Goal: Task Accomplishment & Management: Manage account settings

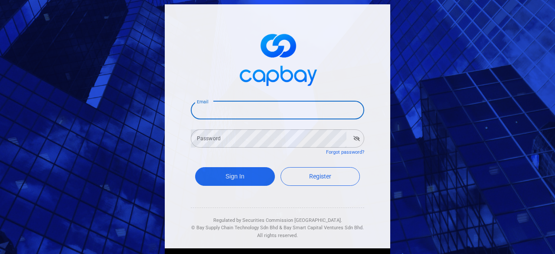
drag, startPoint x: 211, startPoint y: 109, endPoint x: 231, endPoint y: 117, distance: 21.7
click at [211, 109] on input "Email" at bounding box center [277, 110] width 173 height 18
type input "[EMAIL_ADDRESS][DOMAIN_NAME]"
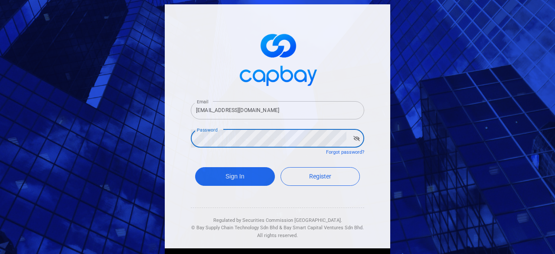
click at [195, 167] on button "Sign In" at bounding box center [235, 176] width 80 height 19
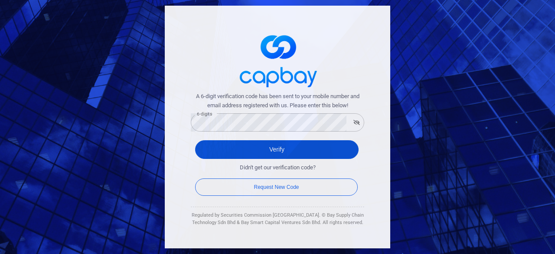
click at [284, 144] on button "Verify" at bounding box center [276, 149] width 163 height 19
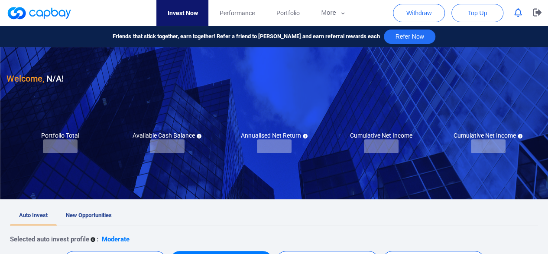
checkbox input "true"
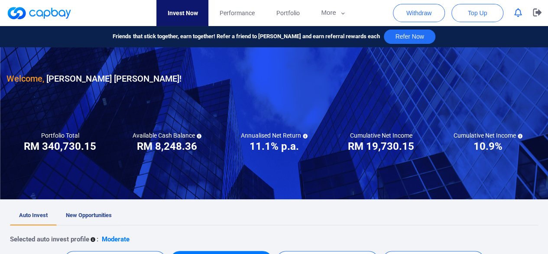
click at [97, 214] on span "New Opportunities" at bounding box center [89, 214] width 46 height 7
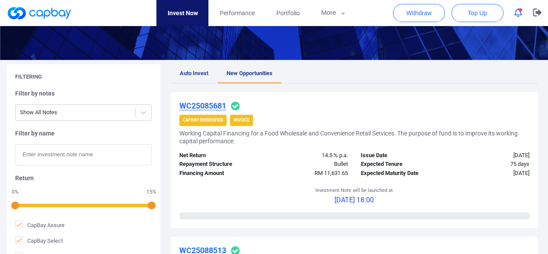
scroll to position [130, 0]
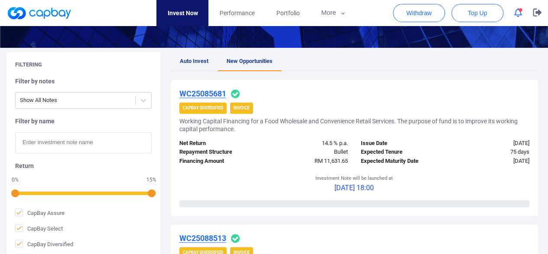
click at [44, 138] on input "text" at bounding box center [83, 142] width 137 height 21
paste input "iAWC25084549"
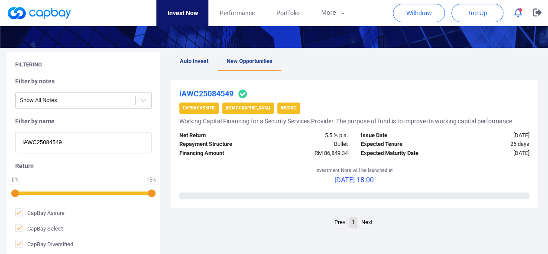
type input "iAWC25084549"
click at [203, 89] on u "iAWC25084549" at bounding box center [206, 93] width 54 height 9
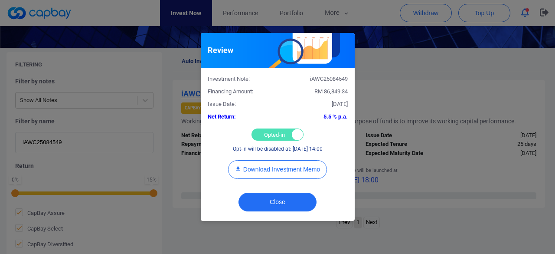
click at [271, 131] on div "Opted-in Opted-out" at bounding box center [277, 134] width 52 height 12
checkbox input "false"
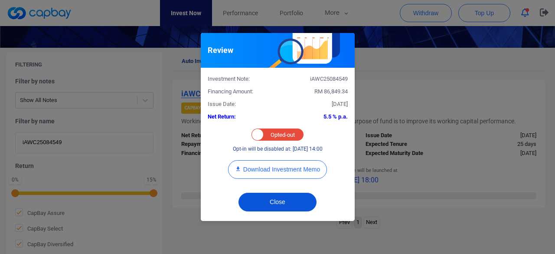
click at [276, 201] on button "Close" at bounding box center [277, 201] width 78 height 19
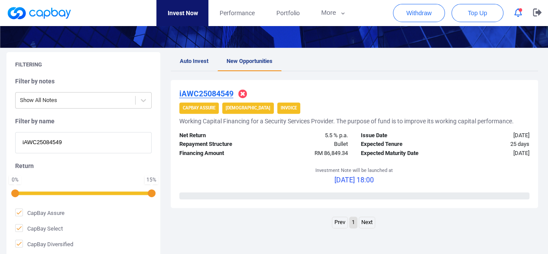
drag, startPoint x: 69, startPoint y: 144, endPoint x: 0, endPoint y: 133, distance: 69.7
click at [0, 133] on div "Filtering Filter by notes Show All Notes Filter by name iAWC25084549 Return 0 %…" at bounding box center [274, 154] width 548 height 205
paste input "IF25086778"
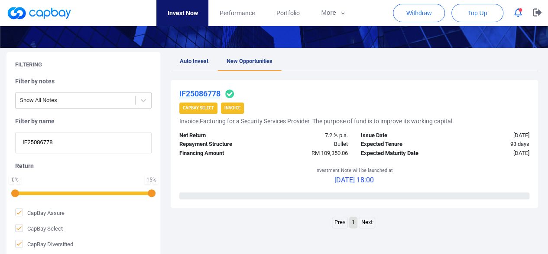
type input "IF25086778"
click at [210, 92] on u "IF25086778" at bounding box center [199, 93] width 41 height 9
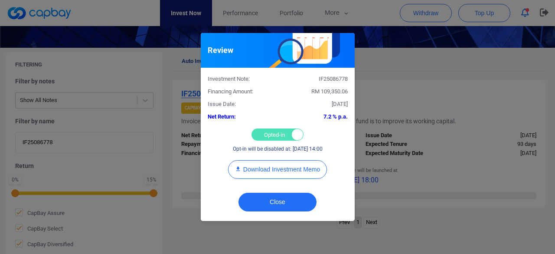
click at [274, 131] on div "Opted-in Opted-out" at bounding box center [277, 134] width 52 height 12
checkbox input "false"
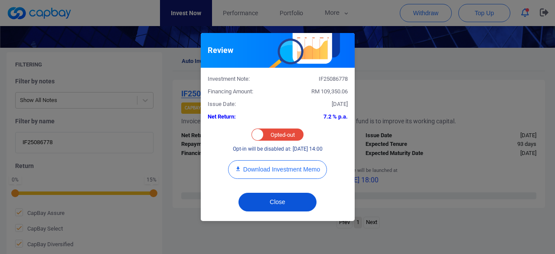
click at [277, 205] on button "Close" at bounding box center [277, 201] width 78 height 19
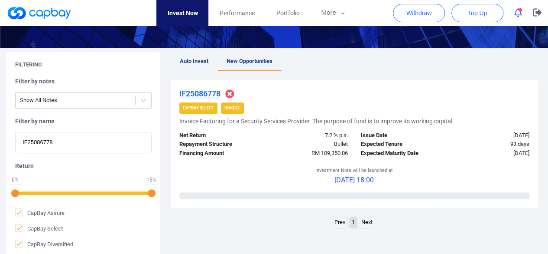
drag, startPoint x: 65, startPoint y: 140, endPoint x: 0, endPoint y: 137, distance: 64.7
click at [0, 137] on div "Filtering Filter by notes Show All Notes Filter by name IF25086778 Return 0 % 1…" at bounding box center [274, 154] width 548 height 205
paste input "IF25088665"
type input "IF25088665"
click at [194, 95] on u "IF25088665" at bounding box center [199, 93] width 41 height 9
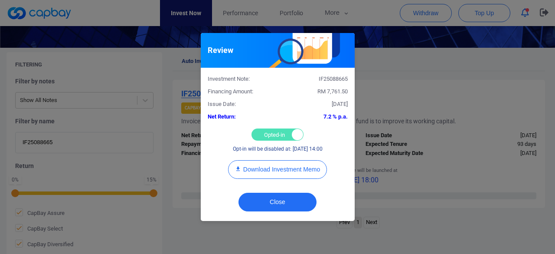
click at [265, 137] on div "Opted-in Opted-out" at bounding box center [277, 134] width 52 height 12
checkbox input "false"
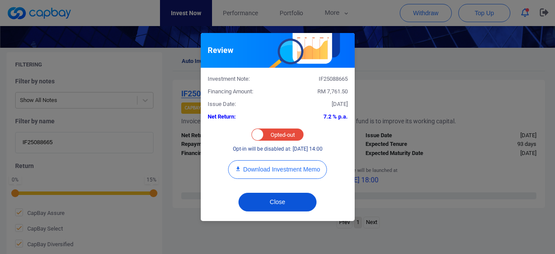
click at [274, 196] on button "Close" at bounding box center [277, 201] width 78 height 19
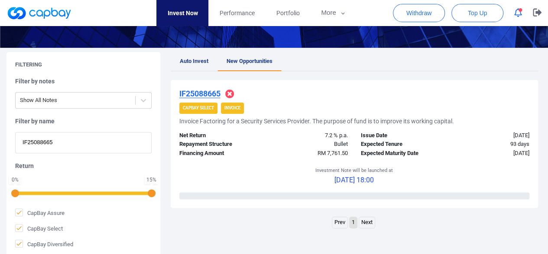
drag, startPoint x: 73, startPoint y: 143, endPoint x: 0, endPoint y: 131, distance: 74.2
click at [0, 131] on div "Filtering Filter by notes Show All Notes Filter by name IF25088665 Return 0 % 1…" at bounding box center [274, 154] width 548 height 205
paste input "iAWC25082716"
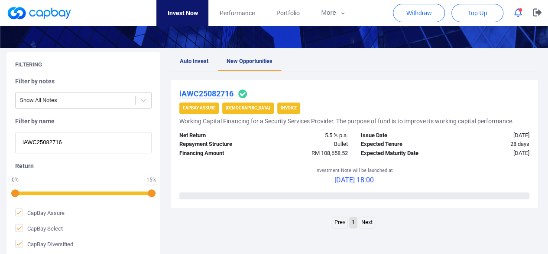
type input "iAWC25082716"
click at [205, 92] on u "iAWC25082716" at bounding box center [206, 93] width 54 height 9
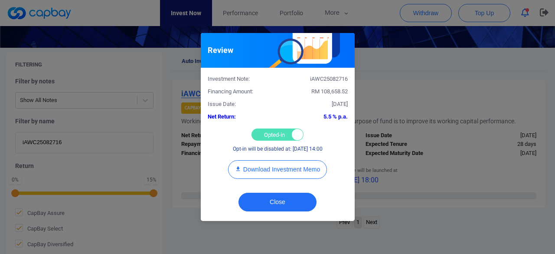
click at [271, 135] on div "Opted-in Opted-out" at bounding box center [277, 134] width 52 height 12
checkbox input "false"
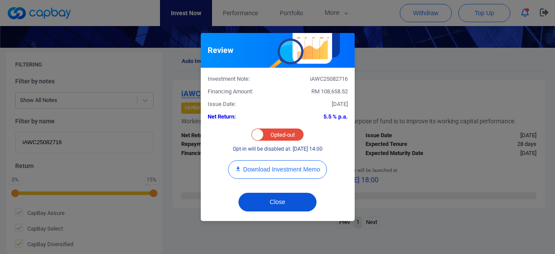
click at [277, 200] on button "Close" at bounding box center [277, 201] width 78 height 19
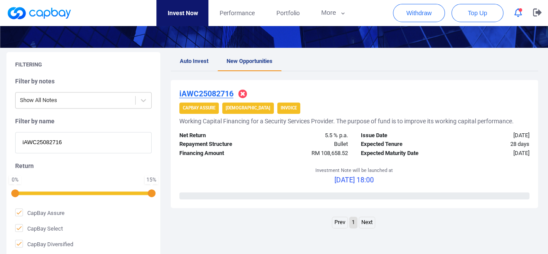
drag, startPoint x: 31, startPoint y: 132, endPoint x: 0, endPoint y: 119, distance: 34.0
click at [0, 119] on div "Filtering Filter by notes Show All Notes Filter by name iAWC25082716 Return 0 %…" at bounding box center [274, 154] width 548 height 205
paste input "iAWC25084724"
type input "iAWC25084724"
click at [207, 91] on u "iAWC25084724" at bounding box center [206, 93] width 54 height 9
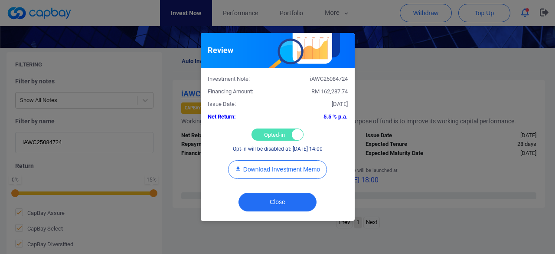
click at [270, 133] on div "Opted-in Opted-out" at bounding box center [277, 134] width 52 height 12
checkbox input "false"
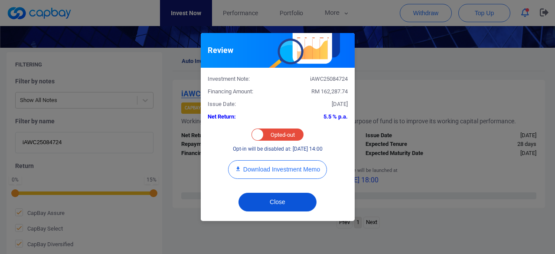
drag, startPoint x: 279, startPoint y: 202, endPoint x: 262, endPoint y: 178, distance: 29.8
click at [279, 202] on button "Close" at bounding box center [277, 201] width 78 height 19
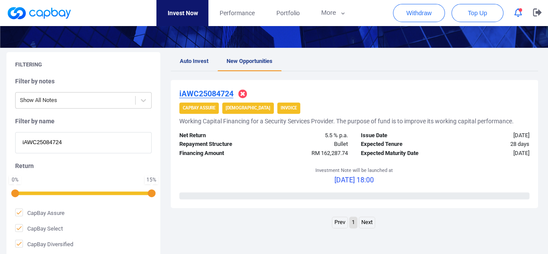
drag, startPoint x: 62, startPoint y: 150, endPoint x: 0, endPoint y: 134, distance: 63.9
click at [0, 135] on div "Filtering Filter by notes Show All Notes Filter by name iAWC25084724 Return 0 %…" at bounding box center [274, 154] width 548 height 205
paste input "5138"
type input "iAWC25085138"
click at [207, 91] on u "iAWC25085138" at bounding box center [206, 93] width 54 height 9
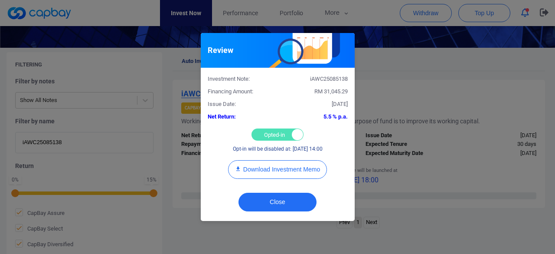
click at [264, 135] on div "Opted-in Opted-out" at bounding box center [277, 134] width 52 height 12
checkbox input "false"
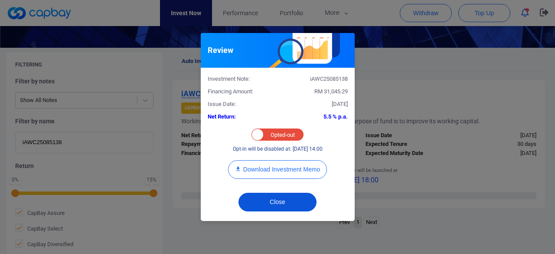
click at [273, 204] on button "Close" at bounding box center [277, 201] width 78 height 19
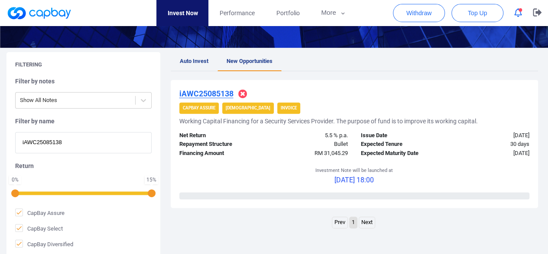
drag, startPoint x: 75, startPoint y: 144, endPoint x: 0, endPoint y: 130, distance: 76.7
click at [0, 130] on div "Filtering Filter by notes Show All Notes Filter by name iAWC25085138 Return 0 %…" at bounding box center [274, 154] width 548 height 205
paste input "iIF25083247"
type input "iIF25083247"
click at [202, 94] on u "iIF25083247" at bounding box center [200, 93] width 43 height 9
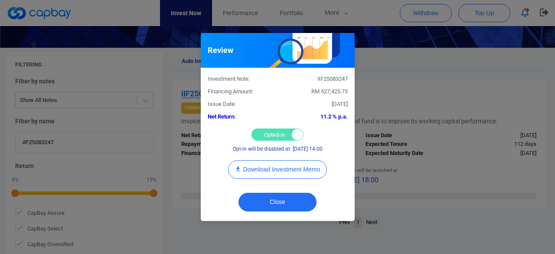
click at [262, 130] on div "Opted-in Opted-out" at bounding box center [277, 134] width 52 height 12
checkbox input "false"
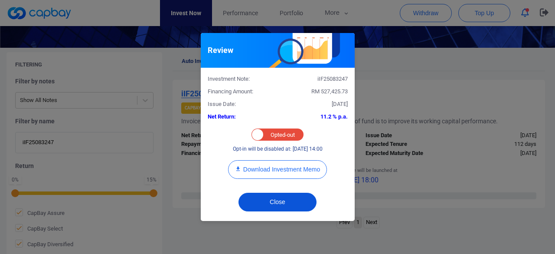
click at [283, 205] on button "Close" at bounding box center [277, 201] width 78 height 19
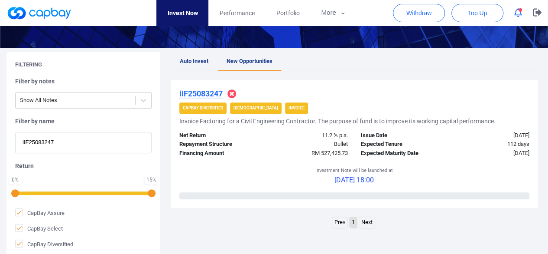
click at [190, 92] on u "iIF25083247" at bounding box center [200, 93] width 43 height 9
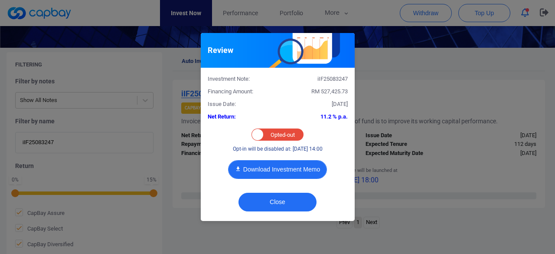
click at [274, 171] on button "Download Investment Memo" at bounding box center [277, 169] width 99 height 19
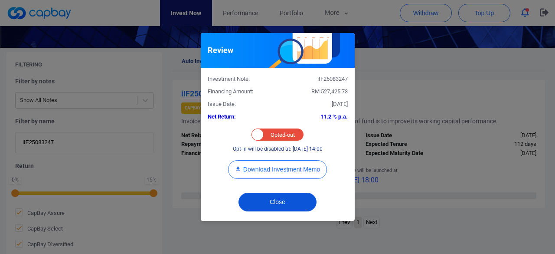
click at [271, 204] on button "Close" at bounding box center [277, 201] width 78 height 19
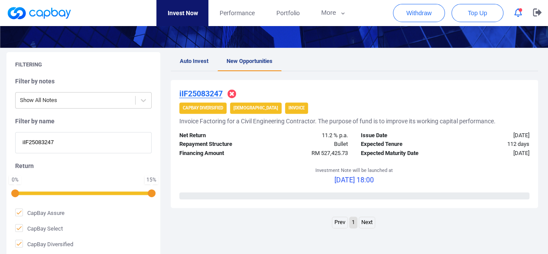
paste input "iWC25088221"
drag, startPoint x: 74, startPoint y: 140, endPoint x: 0, endPoint y: 121, distance: 76.0
click at [0, 121] on div "Filtering Filter by notes Show All Notes Filter by name iIF25083247 Return 0 % …" at bounding box center [274, 154] width 548 height 205
type input "iWC25088221"
click at [198, 90] on u "iWC25088221" at bounding box center [203, 93] width 49 height 9
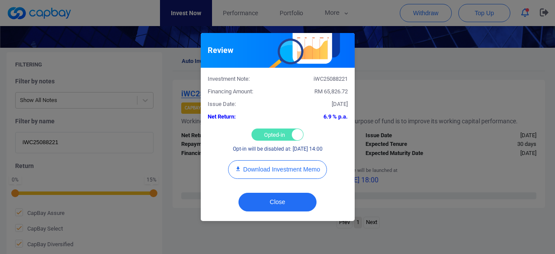
click at [275, 131] on div "Opted-in Opted-out" at bounding box center [277, 134] width 52 height 12
checkbox input "false"
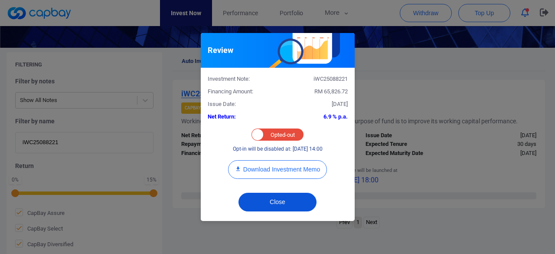
click at [275, 202] on button "Close" at bounding box center [277, 201] width 78 height 19
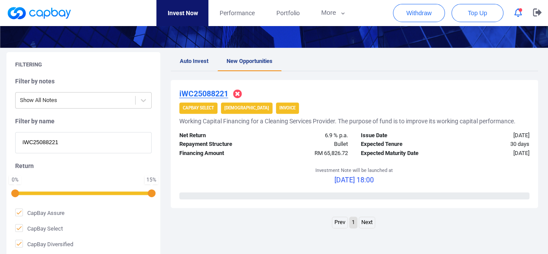
paste input "iWC25083412"
drag, startPoint x: 65, startPoint y: 139, endPoint x: 0, endPoint y: 124, distance: 66.2
click at [0, 124] on div "Filtering Filter by notes Show All Notes Filter by name iWC25088221 Return 0 % …" at bounding box center [274, 154] width 548 height 205
type input "iWC25083412"
click at [206, 91] on u "iWC25083412" at bounding box center [203, 93] width 49 height 9
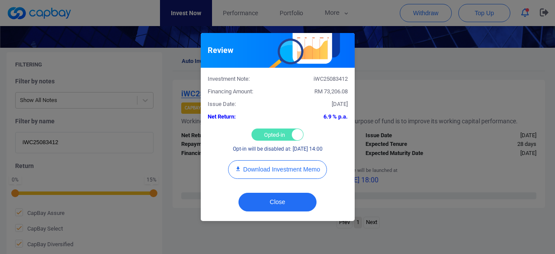
click at [265, 130] on div "Opted-in Opted-out" at bounding box center [277, 134] width 52 height 12
checkbox input "false"
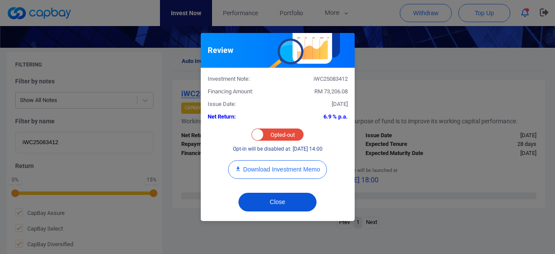
click at [267, 201] on button "Close" at bounding box center [277, 201] width 78 height 19
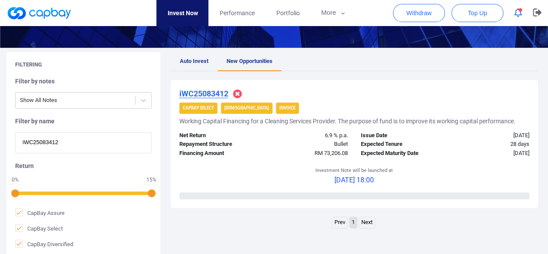
drag, startPoint x: 80, startPoint y: 146, endPoint x: 0, endPoint y: 137, distance: 80.3
click at [0, 137] on div "Filtering Filter by notes Show All Notes Filter by name iWC25083412 Return 0 % …" at bounding box center [274, 154] width 548 height 205
paste input "AWC25088737"
type input "iAWC25088737"
click at [193, 90] on u "iAWC25088737" at bounding box center [206, 93] width 54 height 9
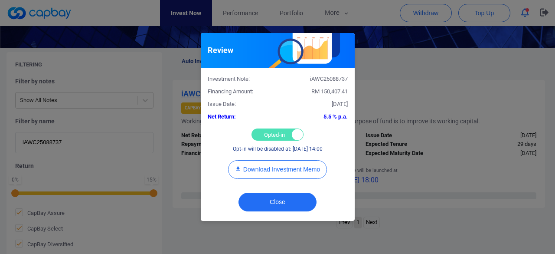
click at [263, 132] on div "Opted-in Opted-out" at bounding box center [277, 134] width 52 height 12
checkbox input "false"
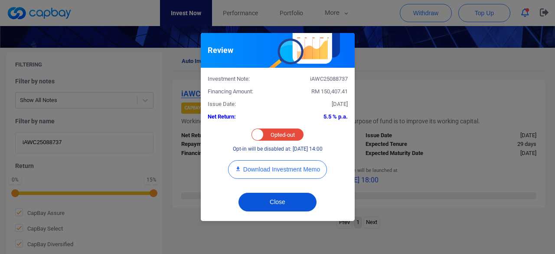
click at [268, 203] on button "Close" at bounding box center [277, 201] width 78 height 19
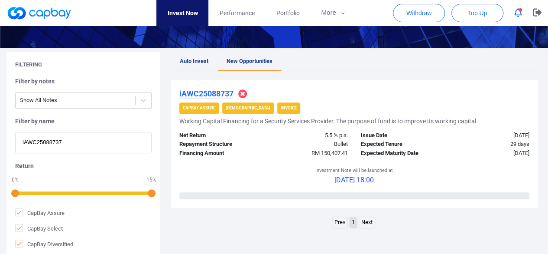
drag, startPoint x: 81, startPoint y: 140, endPoint x: 0, endPoint y: 125, distance: 82.9
click at [0, 125] on div "Filtering Filter by notes Show All Notes Filter by name iAWC25088737 Return 0 %…" at bounding box center [274, 154] width 548 height 205
paste input "iAWC25088814"
type input "iAWC25088814"
click at [208, 93] on u "iAWC25088814" at bounding box center [206, 93] width 54 height 9
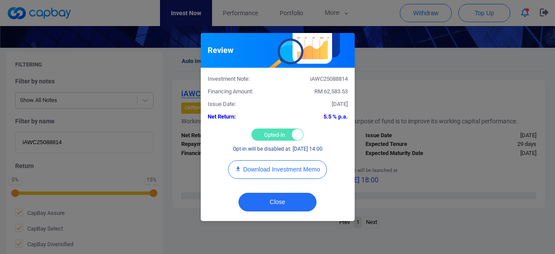
click at [266, 135] on div "Opted-in Opted-out" at bounding box center [277, 134] width 52 height 12
checkbox input "false"
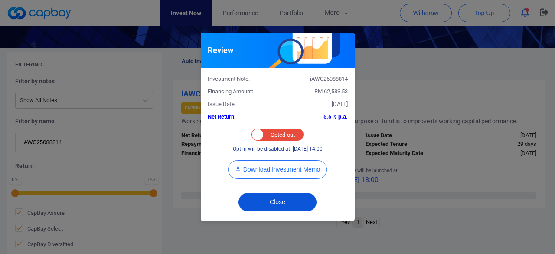
click at [268, 199] on button "Close" at bounding box center [277, 201] width 78 height 19
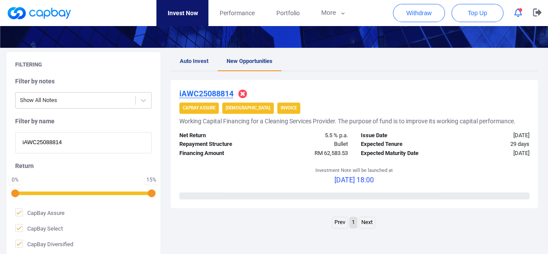
paste input "iAWC25082750"
drag, startPoint x: 70, startPoint y: 144, endPoint x: 0, endPoint y: 125, distance: 72.4
click at [0, 125] on div "Filtering Filter by notes Show All Notes Filter by name iAWC25088814 Return 0 %…" at bounding box center [274, 154] width 548 height 205
type input "iAWC25082750"
click at [211, 91] on u "iAWC25082750" at bounding box center [206, 93] width 54 height 9
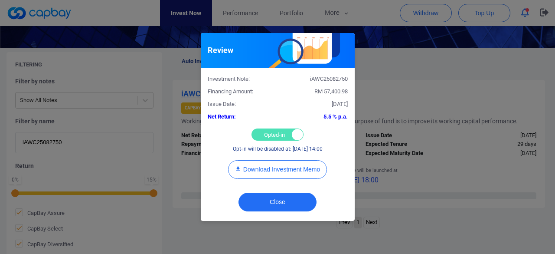
click at [269, 130] on div "Opted-in Opted-out" at bounding box center [277, 134] width 52 height 12
checkbox input "false"
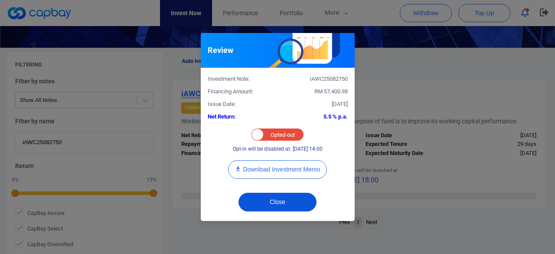
drag, startPoint x: 270, startPoint y: 202, endPoint x: 260, endPoint y: 197, distance: 11.1
click at [269, 202] on button "Close" at bounding box center [277, 201] width 78 height 19
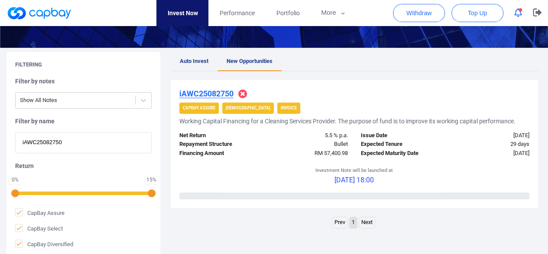
drag, startPoint x: 84, startPoint y: 143, endPoint x: 0, endPoint y: 127, distance: 85.2
click at [0, 127] on div "Filtering Filter by notes Show All Notes Filter by name iAWC25082750 Return 0 %…" at bounding box center [274, 154] width 548 height 205
paste input "iWC25087118"
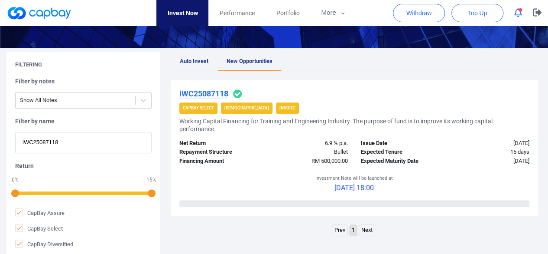
type input "iWC25087118"
click at [194, 93] on u "iWC25087118" at bounding box center [203, 93] width 49 height 9
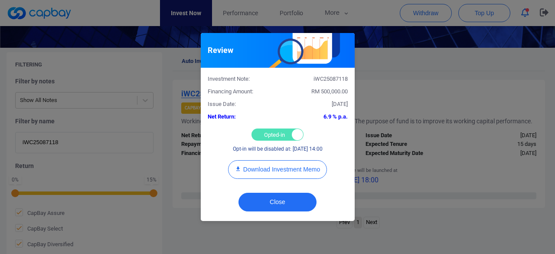
click at [262, 133] on div "Opted-in Opted-out" at bounding box center [277, 134] width 52 height 12
checkbox input "false"
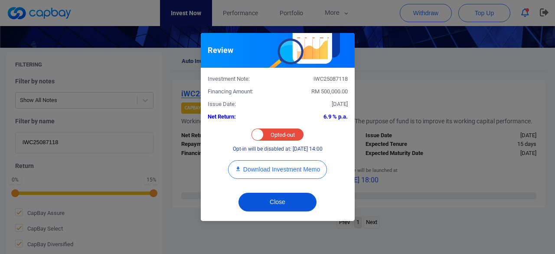
click at [273, 201] on button "Close" at bounding box center [277, 201] width 78 height 19
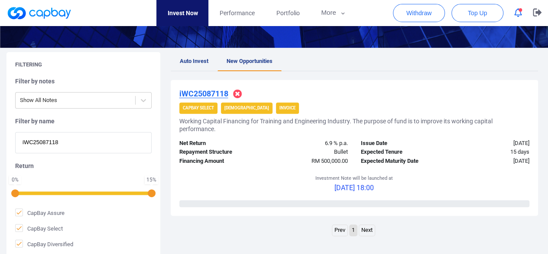
click at [205, 94] on u "iWC25087118" at bounding box center [203, 93] width 49 height 9
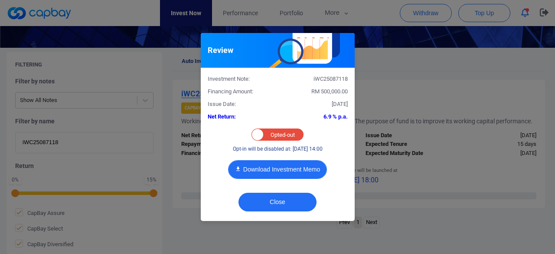
click at [267, 169] on button "Download Investment Memo" at bounding box center [277, 169] width 99 height 19
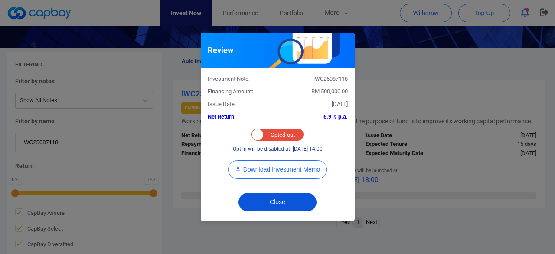
drag, startPoint x: 275, startPoint y: 202, endPoint x: 256, endPoint y: 189, distance: 22.5
click at [276, 202] on button "Close" at bounding box center [277, 201] width 78 height 19
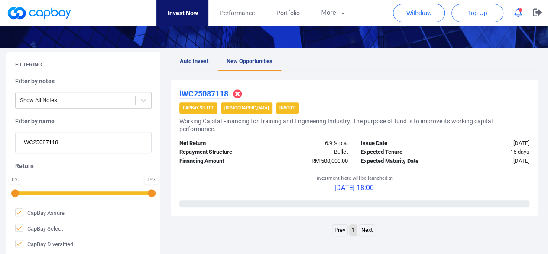
paste input "iWC25087321"
drag, startPoint x: 72, startPoint y: 142, endPoint x: 0, endPoint y: 135, distance: 71.9
click at [0, 135] on div "Filtering Filter by notes Show All Notes Filter by name iWC25087118 Return 0 % …" at bounding box center [274, 154] width 548 height 205
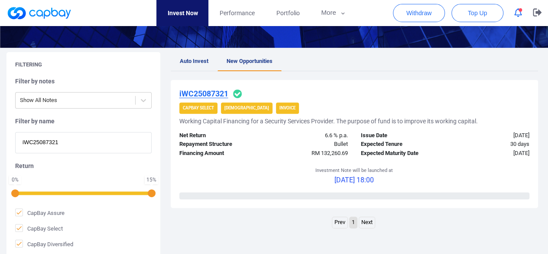
type input "iWC25087321"
click at [211, 94] on u "iWC25087321" at bounding box center [203, 93] width 49 height 9
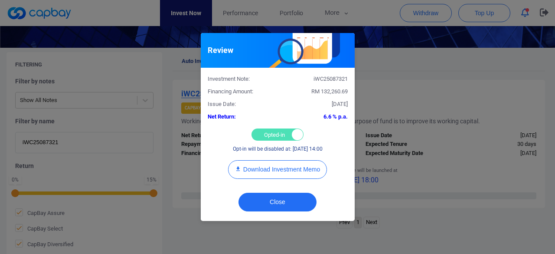
click at [267, 133] on div "Opted-in Opted-out" at bounding box center [277, 134] width 52 height 12
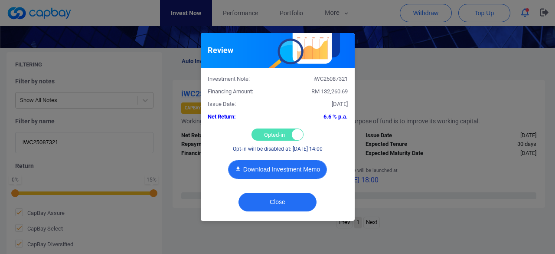
checkbox input "false"
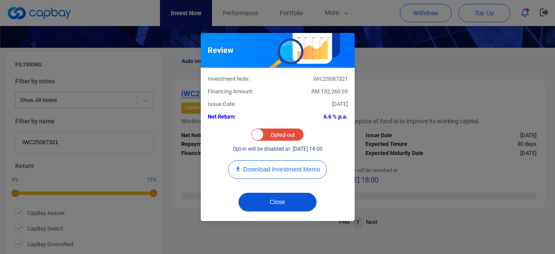
click at [276, 203] on button "Close" at bounding box center [277, 201] width 78 height 19
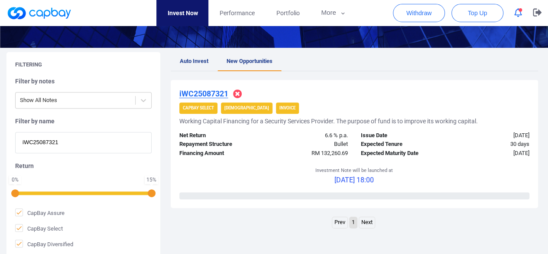
drag, startPoint x: 81, startPoint y: 143, endPoint x: 0, endPoint y: 133, distance: 82.1
click at [0, 133] on div "Filtering Filter by notes Show All Notes Filter by name iWC25087321 Return 0 % …" at bounding box center [274, 154] width 548 height 205
paste input "iAWC25088178"
type input "iAWC25088178"
click at [188, 93] on u "iAWC25088178" at bounding box center [206, 93] width 54 height 9
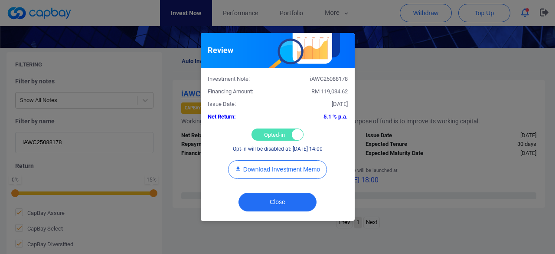
click at [268, 132] on div "Opted-in Opted-out" at bounding box center [277, 134] width 52 height 12
checkbox input "false"
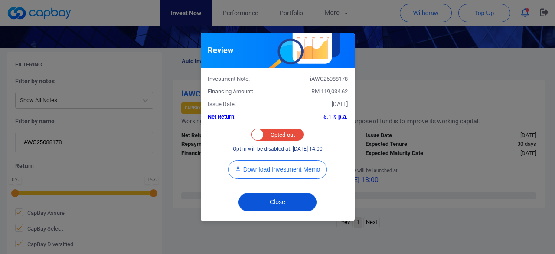
click at [267, 201] on button "Close" at bounding box center [277, 201] width 78 height 19
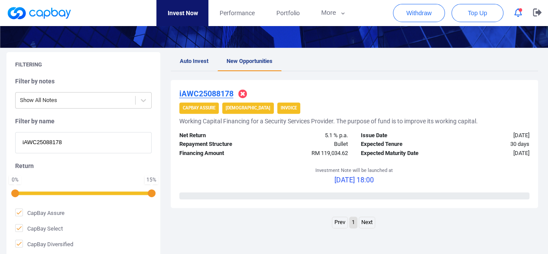
drag, startPoint x: 70, startPoint y: 142, endPoint x: 0, endPoint y: 135, distance: 70.5
click at [0, 135] on div "Filtering Filter by notes Show All Notes Filter by name iAWC25088178 Return 0 %…" at bounding box center [274, 154] width 548 height 205
paste input "WC25083074"
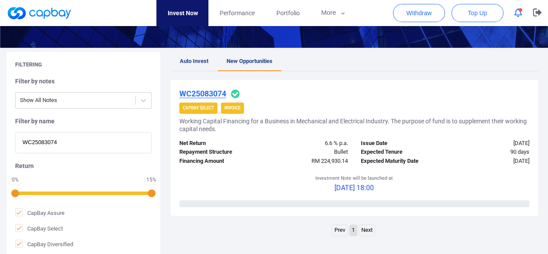
type input "WC25083074"
click at [206, 93] on u "WC25083074" at bounding box center [202, 93] width 47 height 9
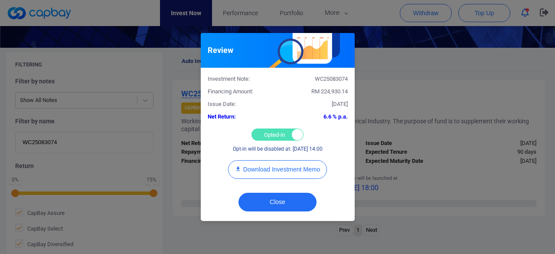
click at [270, 135] on div "Opted-in Opted-out" at bounding box center [277, 134] width 52 height 12
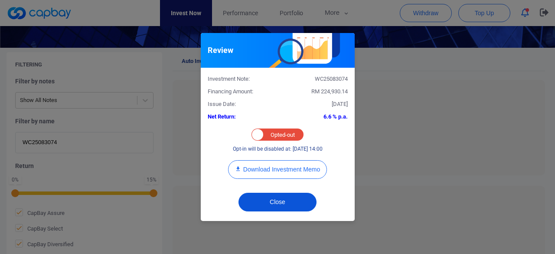
checkbox input "false"
click at [264, 199] on button "Close" at bounding box center [277, 201] width 78 height 19
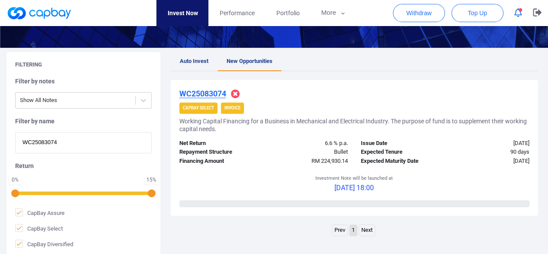
drag, startPoint x: 64, startPoint y: 140, endPoint x: 0, endPoint y: 129, distance: 65.0
click at [0, 129] on div "Filtering Filter by notes Show All Notes Filter by name WC25083074 Return 0 % 1…" at bounding box center [274, 154] width 548 height 205
paste input "iAWC25083123"
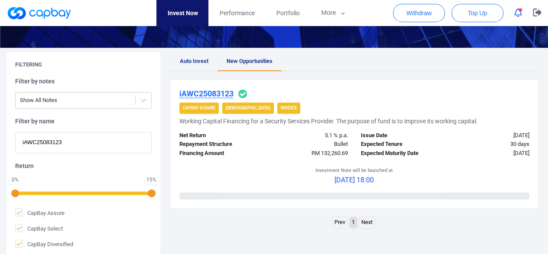
type input "iAWC25083123"
click at [204, 92] on u "iAWC25083123" at bounding box center [206, 93] width 54 height 9
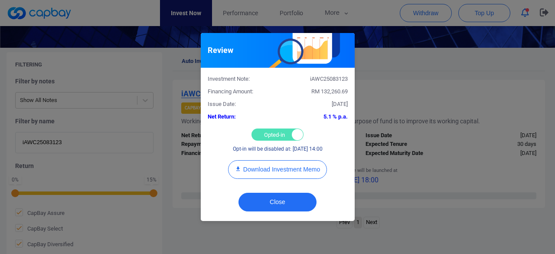
click at [267, 131] on div "Opted-in Opted-out" at bounding box center [277, 134] width 52 height 12
checkbox input "false"
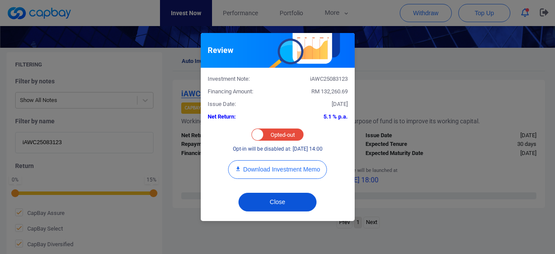
drag, startPoint x: 273, startPoint y: 202, endPoint x: 274, endPoint y: 196, distance: 5.8
click at [273, 202] on button "Close" at bounding box center [277, 201] width 78 height 19
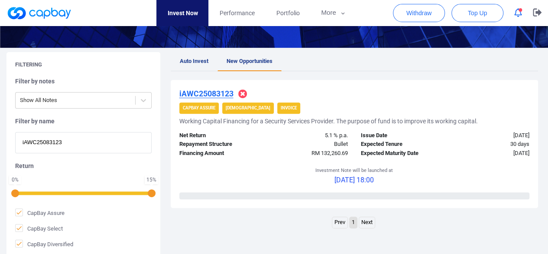
click at [1, 136] on div "Filtering Filter by notes Show All Notes Filter by name iAWC25083123 Return 0 %…" at bounding box center [274, 154] width 548 height 205
paste input "1727"
type input "iAWC25081727"
click at [201, 93] on u "iAWC25081727" at bounding box center [206, 93] width 54 height 9
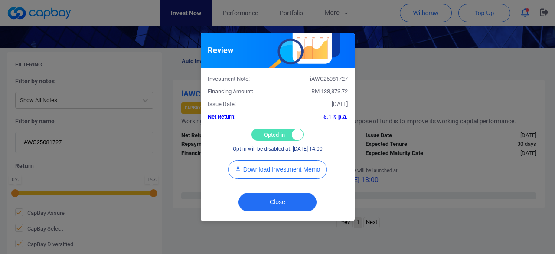
click at [264, 133] on div "Opted-in Opted-out" at bounding box center [277, 134] width 52 height 12
checkbox input "false"
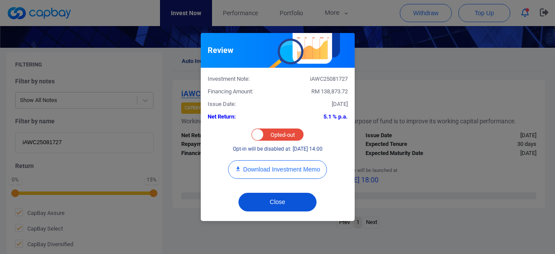
click at [262, 200] on button "Close" at bounding box center [277, 201] width 78 height 19
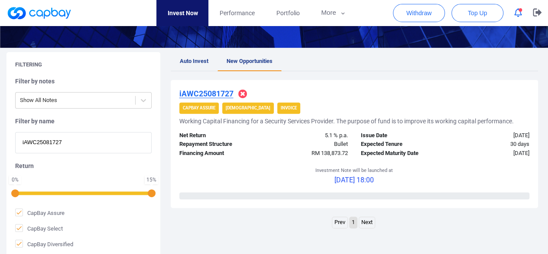
click at [0, 137] on div "Filtering Filter by notes Show All Notes Filter by name iAWC25081727 Return 0 %…" at bounding box center [274, 154] width 548 height 205
paste input "4353"
type input "iAWC25084353"
click at [211, 91] on u "iAWC25084353" at bounding box center [206, 93] width 54 height 9
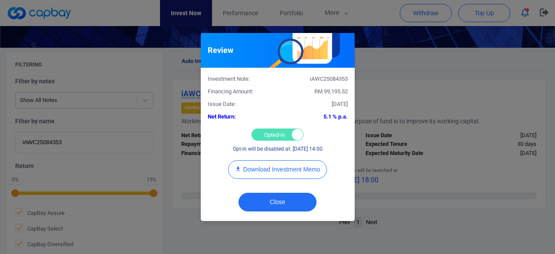
click at [267, 134] on div "Opted-in Opted-out" at bounding box center [277, 134] width 52 height 12
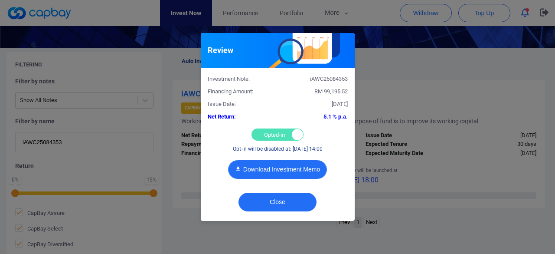
checkbox input "false"
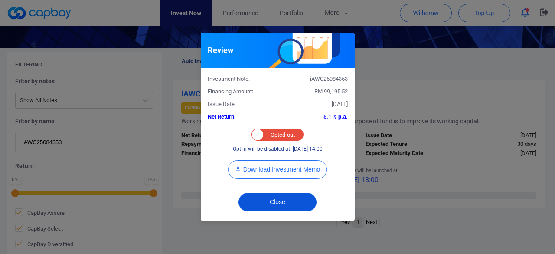
click at [270, 204] on button "Close" at bounding box center [277, 201] width 78 height 19
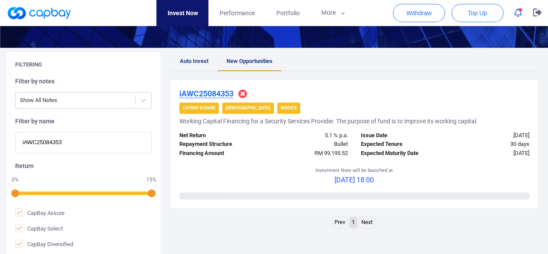
paste input "3474"
drag, startPoint x: 66, startPoint y: 145, endPoint x: 0, endPoint y: 126, distance: 68.6
click at [0, 126] on div "Filtering Filter by notes Show All Notes Filter by name iAWC25084353 Return 0 %…" at bounding box center [274, 154] width 548 height 205
type input "iAWC25083474"
click at [210, 95] on u "iAWC25083474" at bounding box center [206, 93] width 54 height 9
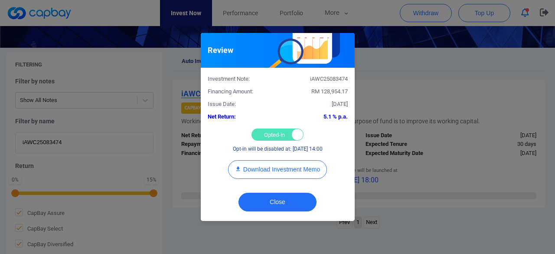
click at [270, 134] on div "Opted-in Opted-out" at bounding box center [277, 134] width 52 height 12
checkbox input "false"
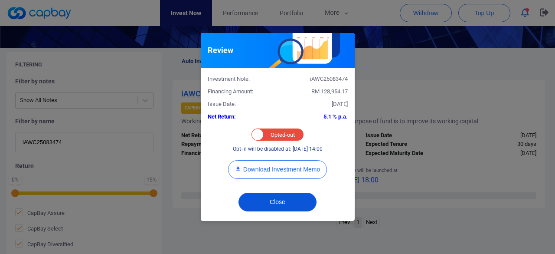
drag, startPoint x: 278, startPoint y: 202, endPoint x: 270, endPoint y: 195, distance: 10.7
click at [277, 201] on button "Close" at bounding box center [277, 201] width 78 height 19
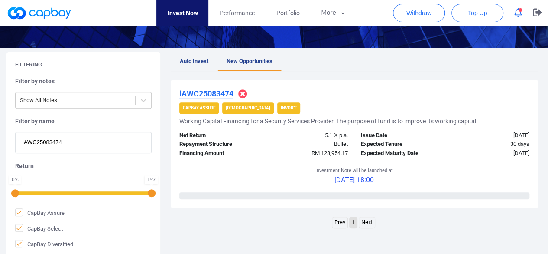
drag, startPoint x: 74, startPoint y: 144, endPoint x: 0, endPoint y: 136, distance: 74.6
click at [0, 136] on div "Filtering Filter by notes Show All Notes Filter by name iAWC25083474 Return 0 %…" at bounding box center [274, 154] width 548 height 205
paste input "WC25085681"
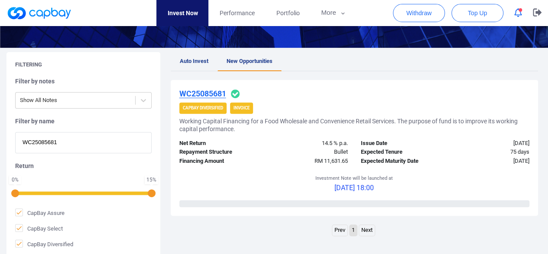
type input "WC25085681"
click at [192, 91] on u "WC25085681" at bounding box center [202, 93] width 47 height 9
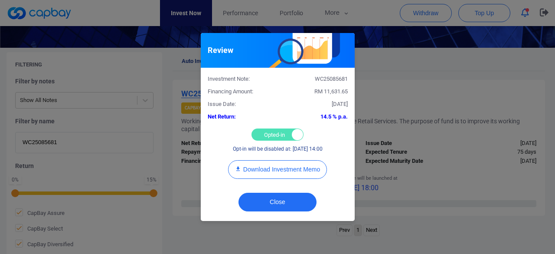
click at [278, 129] on div "Opted-in Opted-out" at bounding box center [277, 134] width 52 height 12
checkbox input "false"
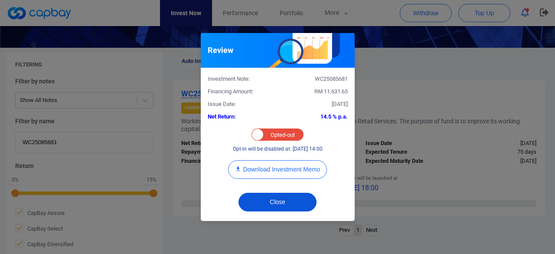
click at [273, 200] on button "Close" at bounding box center [277, 201] width 78 height 19
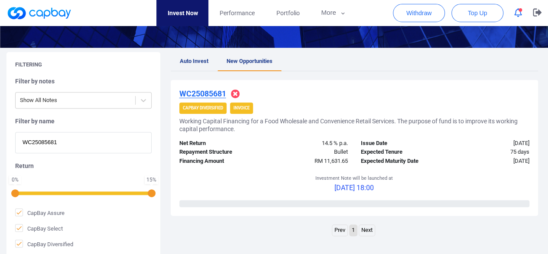
drag, startPoint x: 63, startPoint y: 135, endPoint x: 0, endPoint y: 127, distance: 63.8
click at [0, 127] on div "Filtering Filter by notes Show All Notes Filter by name WC25085681 Return 0 % 1…" at bounding box center [274, 154] width 548 height 205
paste input "8513"
type input "WC25088513"
click at [208, 91] on u "WC25088513" at bounding box center [202, 93] width 47 height 9
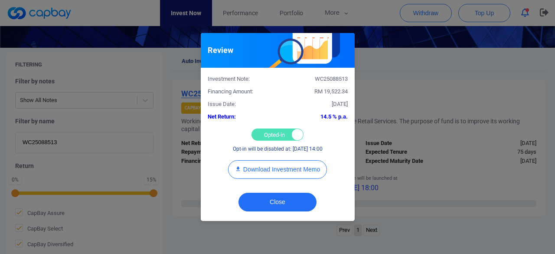
click at [274, 131] on div "Opted-in Opted-out" at bounding box center [277, 134] width 52 height 12
checkbox input "false"
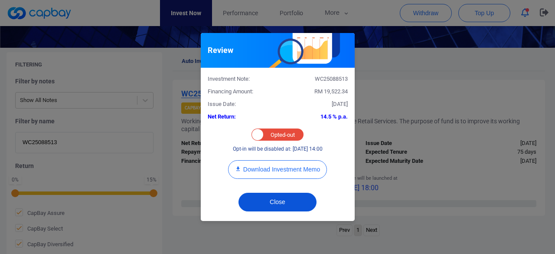
click at [280, 205] on button "Close" at bounding box center [277, 201] width 78 height 19
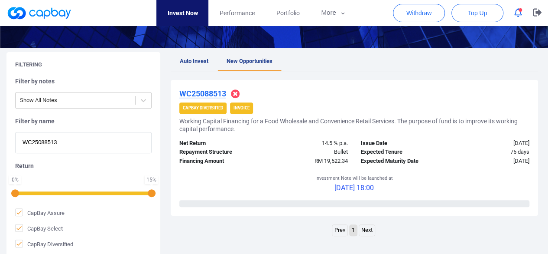
paste input "iAWC25087235"
drag, startPoint x: 78, startPoint y: 142, endPoint x: 0, endPoint y: 131, distance: 78.8
click at [0, 131] on div "Filtering Filter by notes Show All Notes Filter by name WC25088513 Return 0 % 1…" at bounding box center [274, 154] width 548 height 205
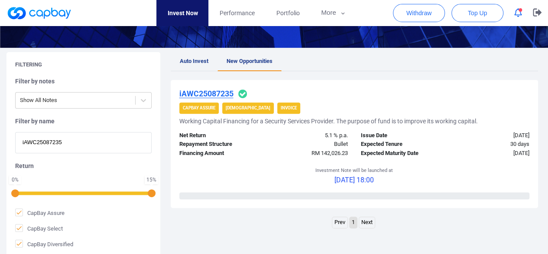
type input "iAWC25087235"
click at [208, 89] on u "iAWC25087235" at bounding box center [206, 93] width 54 height 9
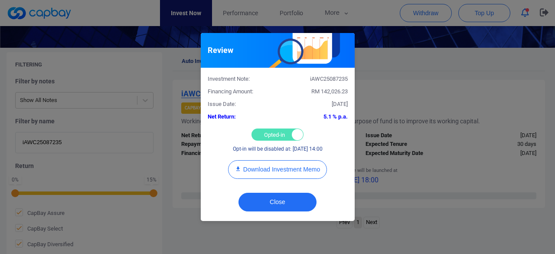
click at [271, 135] on div "Opted-in Opted-out" at bounding box center [277, 134] width 52 height 12
checkbox input "false"
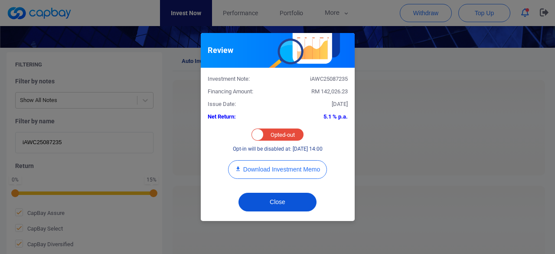
click at [275, 197] on button "Close" at bounding box center [277, 201] width 78 height 19
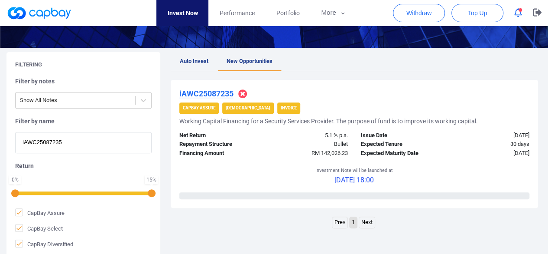
drag, startPoint x: 65, startPoint y: 141, endPoint x: 0, endPoint y: 138, distance: 65.5
click at [0, 138] on div "Filtering Filter by notes Show All Notes Filter by name iAWC25087235 Return 0 %…" at bounding box center [274, 154] width 548 height 205
paste input "iAWC25085701"
type input "iAWC25085701"
click at [208, 90] on u "iAWC25085701" at bounding box center [206, 93] width 54 height 9
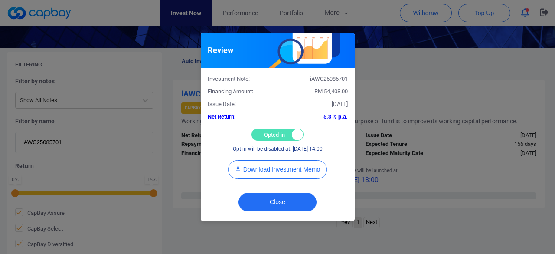
click at [273, 133] on div "Opted-in Opted-out" at bounding box center [277, 134] width 52 height 12
checkbox input "false"
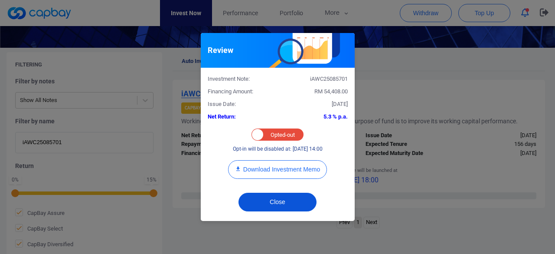
click at [270, 200] on button "Close" at bounding box center [277, 201] width 78 height 19
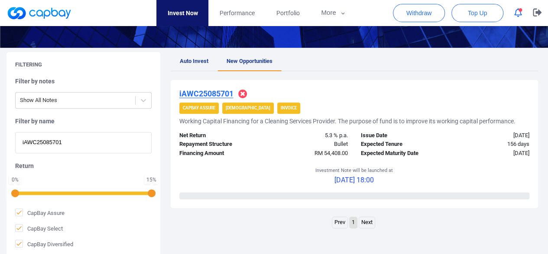
drag, startPoint x: 82, startPoint y: 140, endPoint x: 0, endPoint y: 124, distance: 83.5
click at [0, 124] on div "Filtering Filter by notes Show All Notes Filter by name iAWC25085701 Return 0 %…" at bounding box center [274, 154] width 548 height 205
paste input "iAWC25083808"
type input "iAWC25083808"
click at [203, 91] on u "iAWC25083808" at bounding box center [206, 93] width 54 height 9
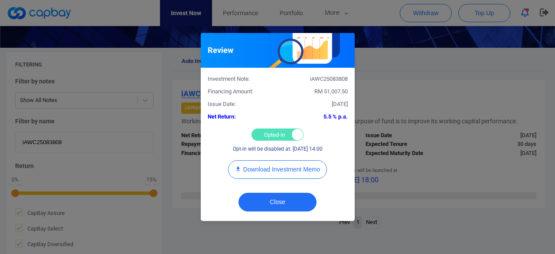
click at [261, 128] on div "Opted-in Opted-out" at bounding box center [277, 134] width 52 height 12
checkbox input "false"
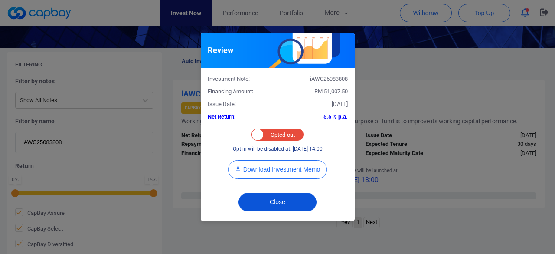
click at [277, 198] on button "Close" at bounding box center [277, 201] width 78 height 19
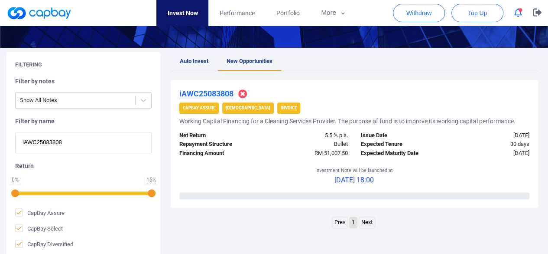
drag, startPoint x: 82, startPoint y: 146, endPoint x: 0, endPoint y: 124, distance: 85.4
click at [0, 124] on div "Filtering Filter by notes Show All Notes Filter by name iAWC25083808 Return 0 %…" at bounding box center [274, 154] width 548 height 205
paste input "iWC25082689"
type input "iWC25082689"
click at [206, 92] on u "iWC25082689" at bounding box center [203, 93] width 49 height 9
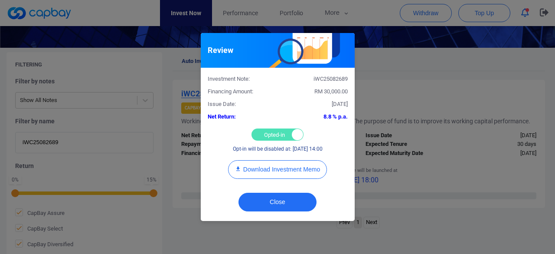
click at [271, 131] on div "Opted-in Opted-out" at bounding box center [277, 134] width 52 height 12
checkbox input "false"
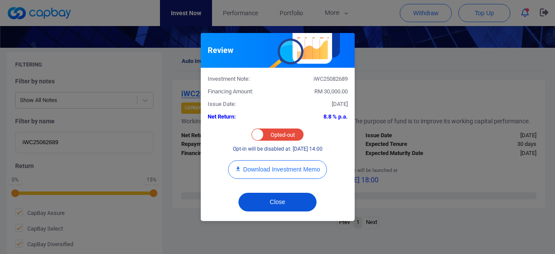
drag, startPoint x: 270, startPoint y: 200, endPoint x: 265, endPoint y: 193, distance: 8.9
click at [271, 200] on button "Close" at bounding box center [277, 201] width 78 height 19
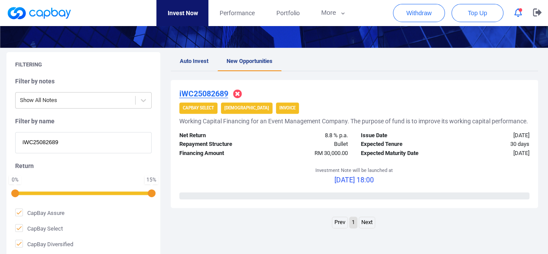
drag, startPoint x: 81, startPoint y: 141, endPoint x: 0, endPoint y: 129, distance: 82.4
click at [0, 129] on div "Filtering Filter by notes Show All Notes Filter by name iWC25082689 Return 0 % …" at bounding box center [274, 154] width 548 height 205
paste input "7953"
type input "iWC25087953"
click at [212, 91] on u "iWC25087953" at bounding box center [203, 93] width 49 height 9
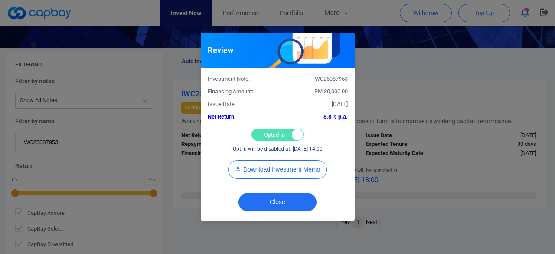
click at [276, 133] on div "Opted-in Opted-out" at bounding box center [277, 134] width 52 height 12
checkbox input "false"
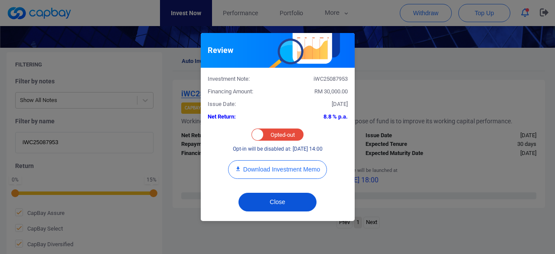
click at [276, 201] on button "Close" at bounding box center [277, 201] width 78 height 19
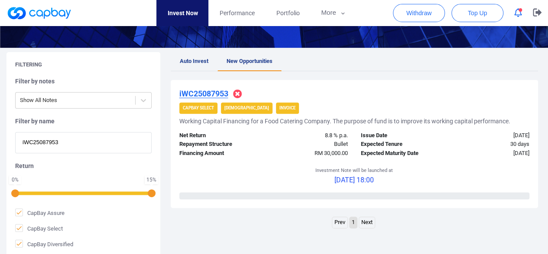
drag, startPoint x: 88, startPoint y: 144, endPoint x: 0, endPoint y: 131, distance: 89.4
click at [0, 131] on div "Filtering Filter by notes Show All Notes Filter by name iWC25087953 Return 0 % …" at bounding box center [274, 154] width 548 height 205
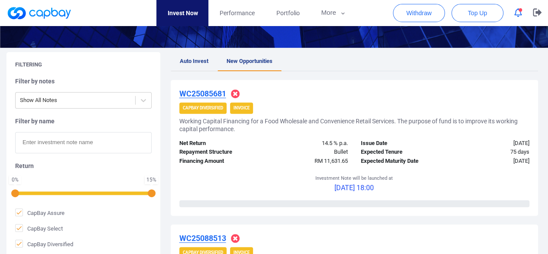
click at [192, 59] on span "Auto Invest" at bounding box center [194, 61] width 29 height 7
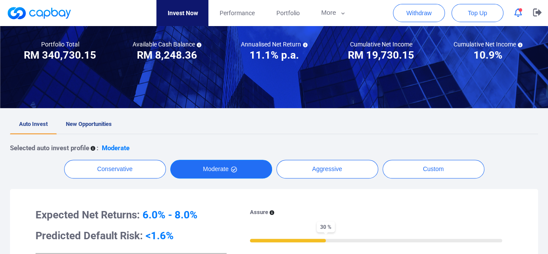
scroll to position [130, 0]
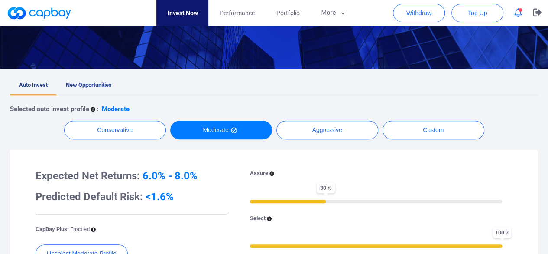
drag, startPoint x: 92, startPoint y: 88, endPoint x: 100, endPoint y: 91, distance: 8.1
click at [92, 88] on link "New Opportunities" at bounding box center [89, 85] width 64 height 19
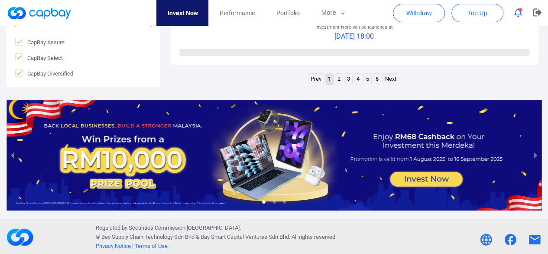
scroll to position [1392, 0]
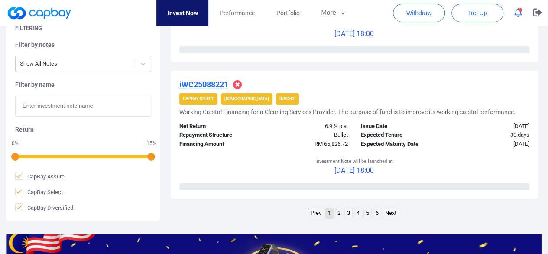
click at [347, 213] on link "3" at bounding box center [348, 213] width 7 height 11
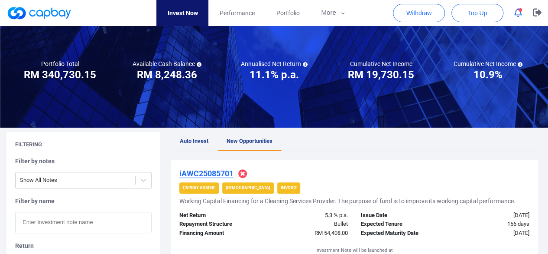
scroll to position [0, 0]
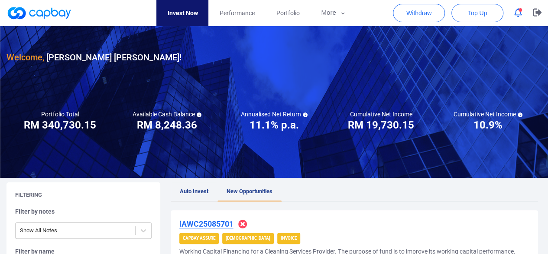
click at [182, 192] on span "Auto Invest" at bounding box center [194, 191] width 29 height 7
